Goal: Task Accomplishment & Management: Use online tool/utility

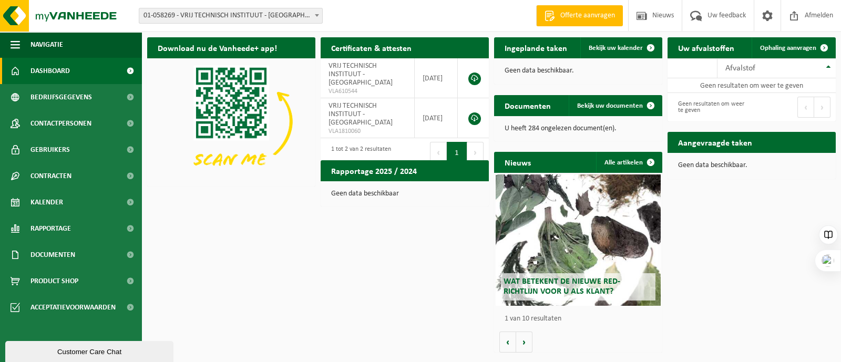
click at [175, 13] on span "01-058269 - VRIJ TECHNISCH INSTITUUT - [GEOGRAPHIC_DATA]" at bounding box center [230, 15] width 183 height 15
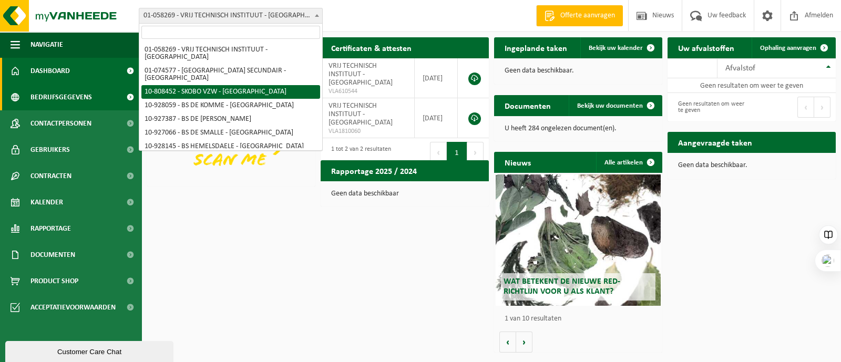
click at [50, 88] on span "Bedrijfsgegevens" at bounding box center [60, 97] width 61 height 26
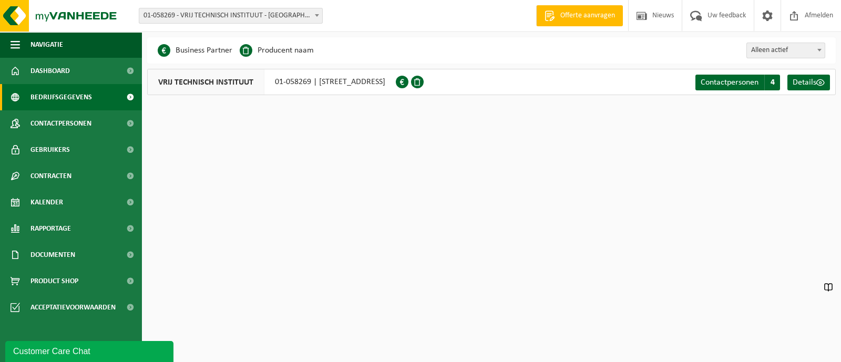
click at [62, 100] on span "Bedrijfsgegevens" at bounding box center [60, 97] width 61 height 26
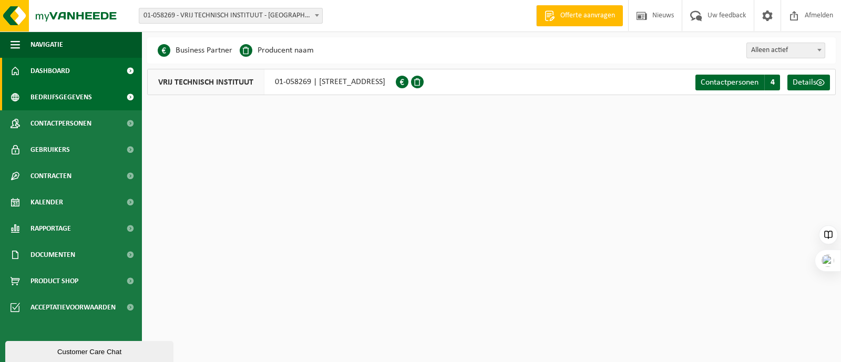
click at [50, 70] on span "Dashboard" at bounding box center [49, 71] width 39 height 26
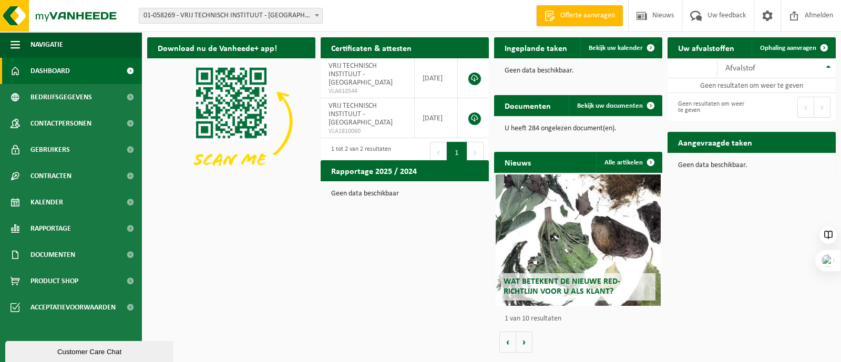
click at [212, 8] on span "01-058269 - VRIJ TECHNISCH INSTITUUT - [GEOGRAPHIC_DATA]" at bounding box center [231, 16] width 184 height 16
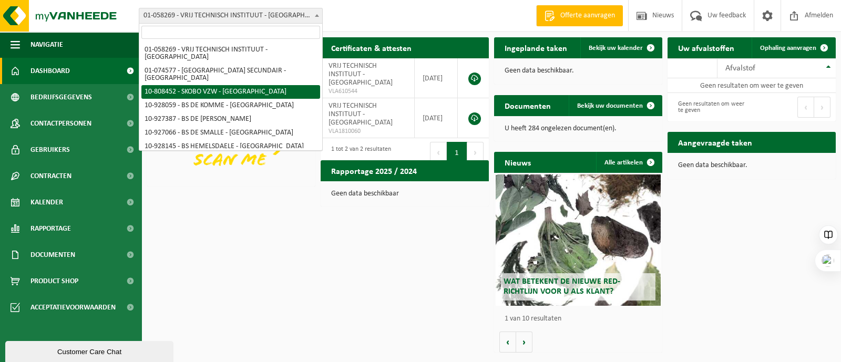
select select "36592"
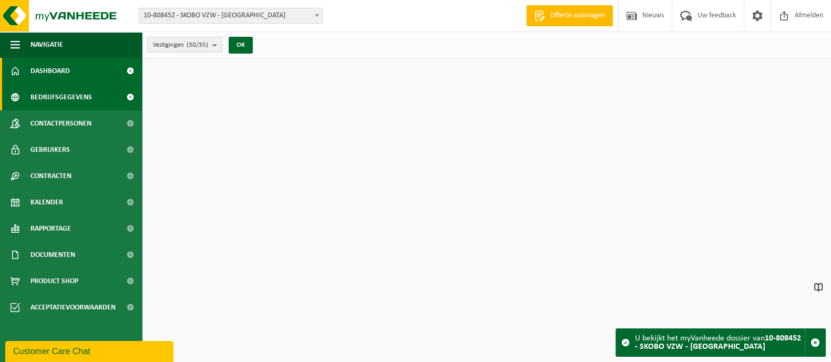
click at [58, 98] on span "Bedrijfsgegevens" at bounding box center [60, 97] width 61 height 26
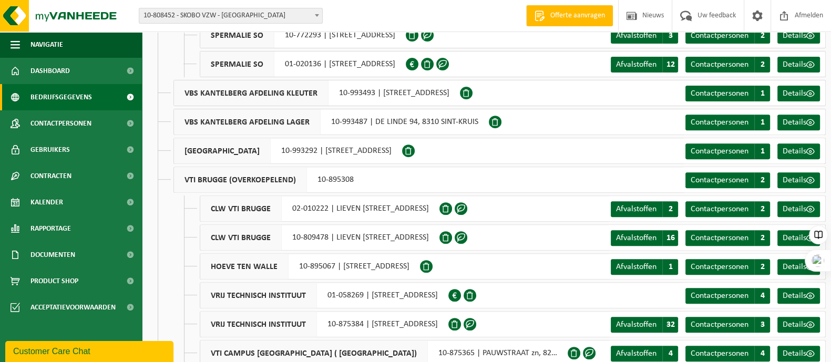
scroll to position [586, 0]
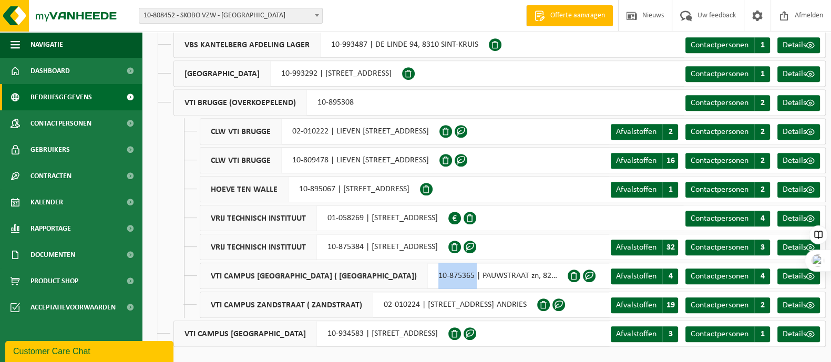
drag, startPoint x: 383, startPoint y: 274, endPoint x: 420, endPoint y: 276, distance: 37.3
click at [420, 276] on div "VTI CAMPUS ZANDSTRAAT ( PAUWSTRAAT) 10-875365 | PAUWSTRAAT zn, 8200 SINT-ANDRIES" at bounding box center [384, 276] width 368 height 26
copy div "10-875365"
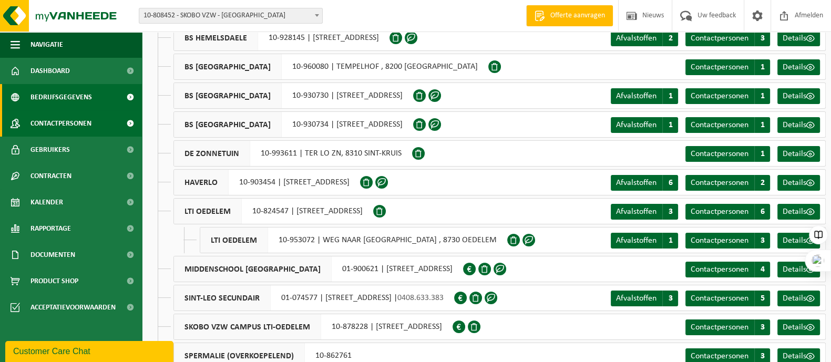
scroll to position [0, 0]
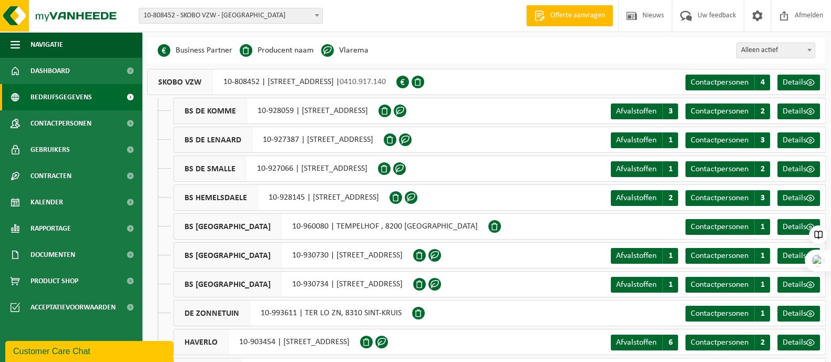
click at [176, 9] on span "10-808452 - SKOBO VZW - [GEOGRAPHIC_DATA]" at bounding box center [230, 15] width 183 height 15
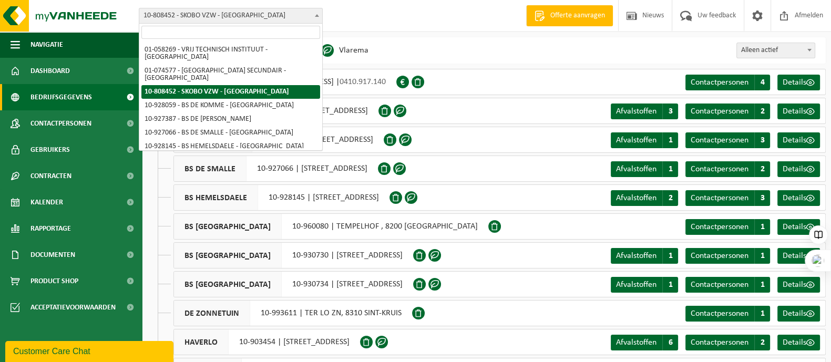
type input "10-875365"
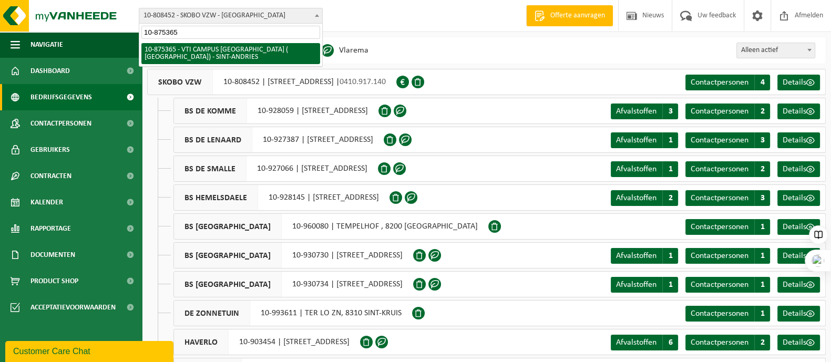
select select "107047"
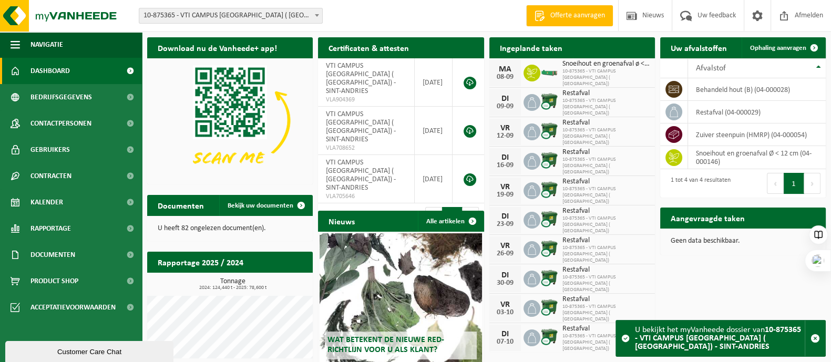
click at [707, 38] on h2 "Uw afvalstoffen" at bounding box center [698, 47] width 77 height 20
click at [702, 42] on h2 "Uw afvalstoffen" at bounding box center [698, 47] width 77 height 20
click at [701, 44] on h2 "Uw afvalstoffen" at bounding box center [698, 47] width 77 height 20
click at [682, 53] on h2 "Uw afvalstoffen" at bounding box center [698, 47] width 77 height 20
click at [786, 47] on span "Ophaling aanvragen" at bounding box center [778, 48] width 56 height 7
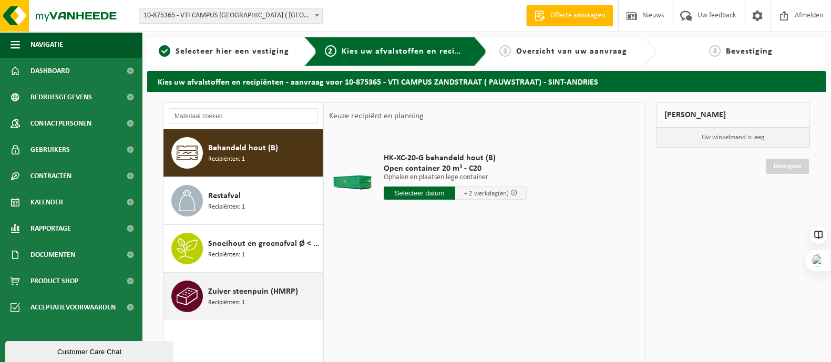
drag, startPoint x: 230, startPoint y: 298, endPoint x: 243, endPoint y: 295, distance: 13.5
click at [230, 298] on span "Recipiënten: 1" at bounding box center [226, 303] width 37 height 10
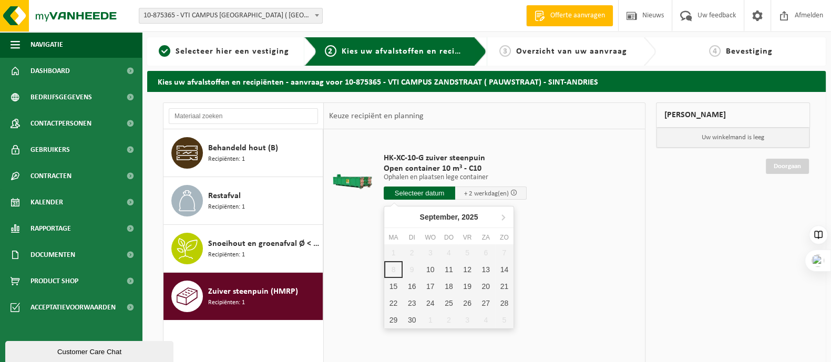
click at [428, 190] on input "text" at bounding box center [419, 193] width 71 height 13
click at [424, 270] on div "10" at bounding box center [430, 269] width 18 height 17
type input "Van 2025-09-10"
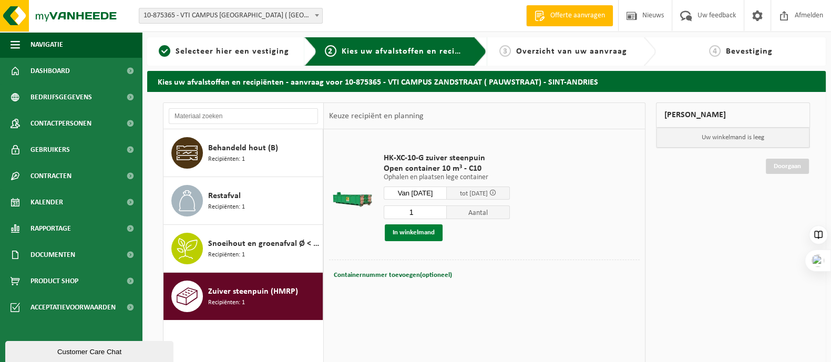
click at [418, 233] on button "In winkelmand" at bounding box center [414, 232] width 58 height 17
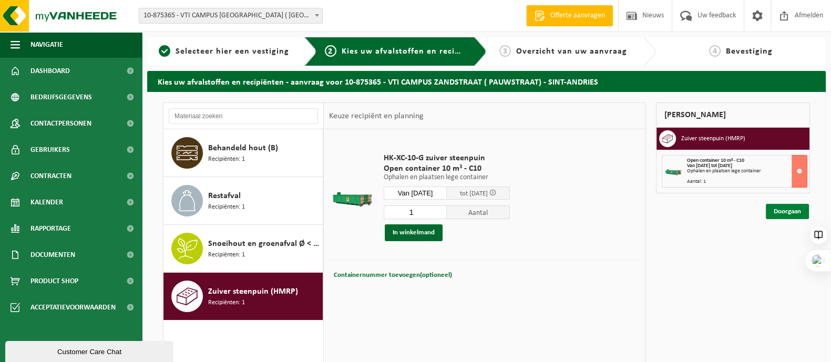
click at [786, 214] on link "Doorgaan" at bounding box center [787, 211] width 43 height 15
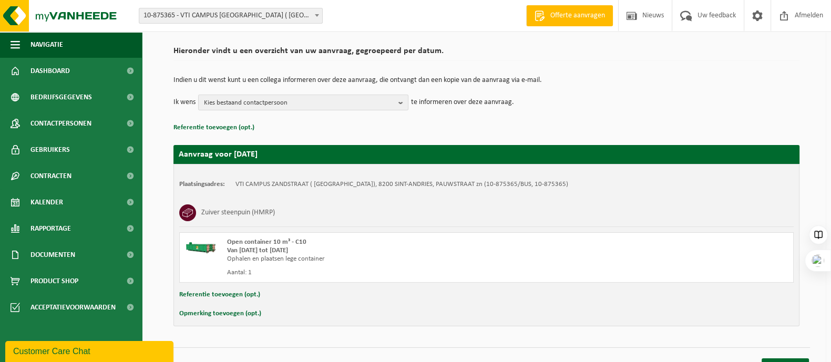
scroll to position [88, 0]
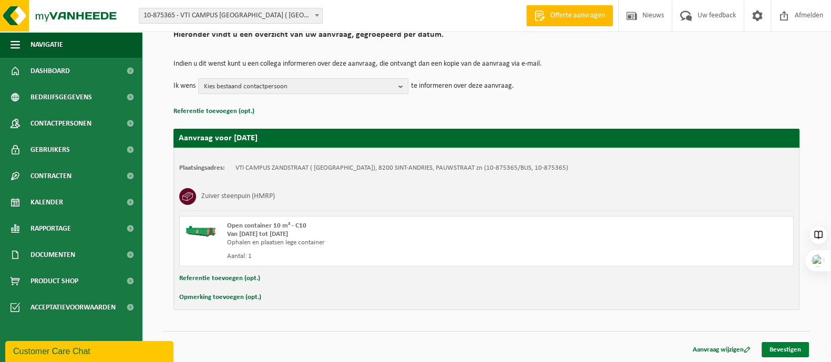
click at [786, 344] on link "Bevestigen" at bounding box center [784, 349] width 47 height 15
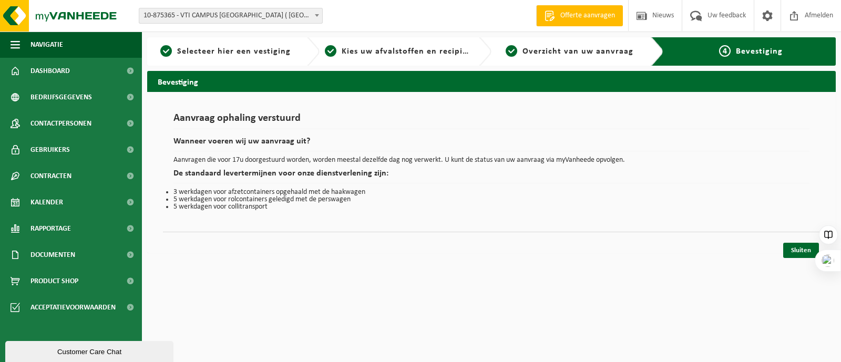
click at [203, 17] on span "10-875365 - VTI CAMPUS [GEOGRAPHIC_DATA] ( [GEOGRAPHIC_DATA]) - SINT-ANDRIES" at bounding box center [230, 15] width 183 height 15
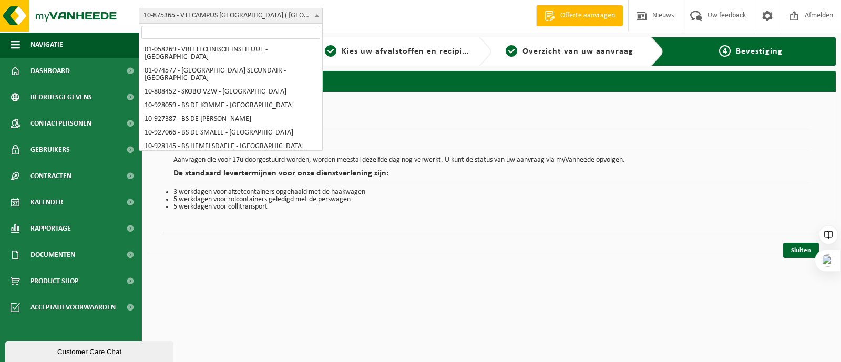
scroll to position [390, 0]
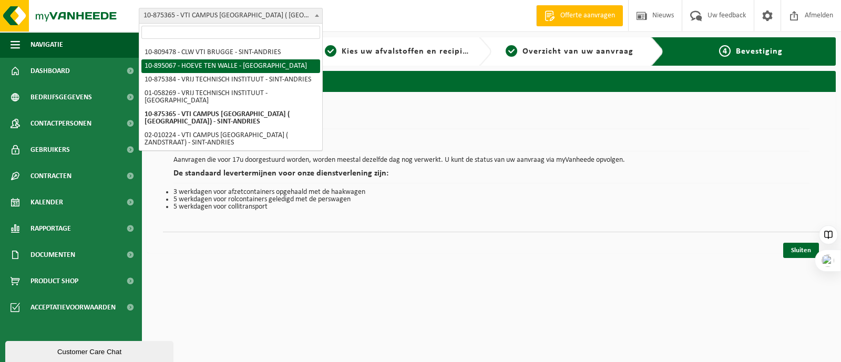
click at [638, 238] on div "Sluiten" at bounding box center [491, 237] width 657 height 11
